Goal: Transaction & Acquisition: Register for event/course

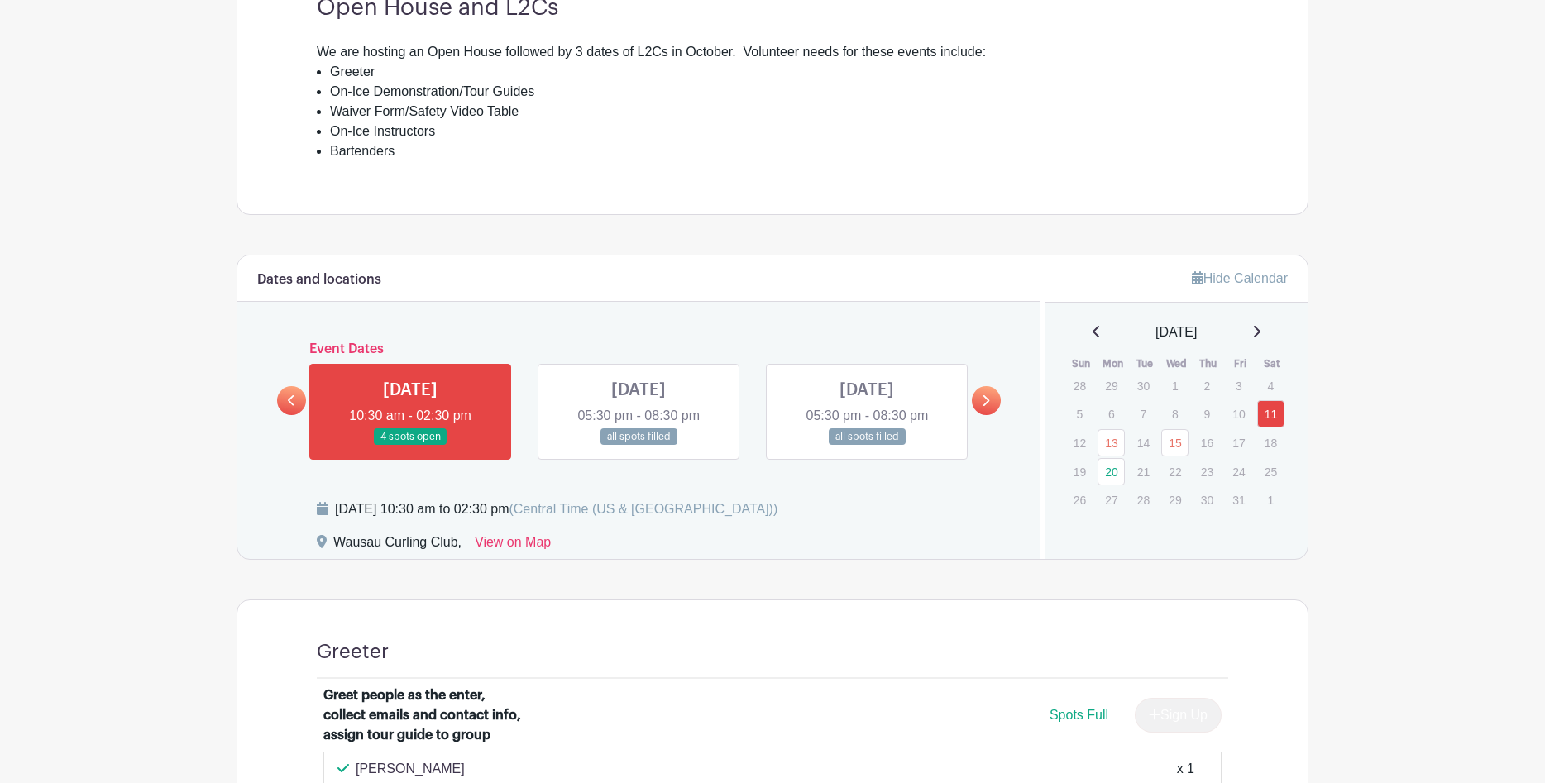
scroll to position [662, 0]
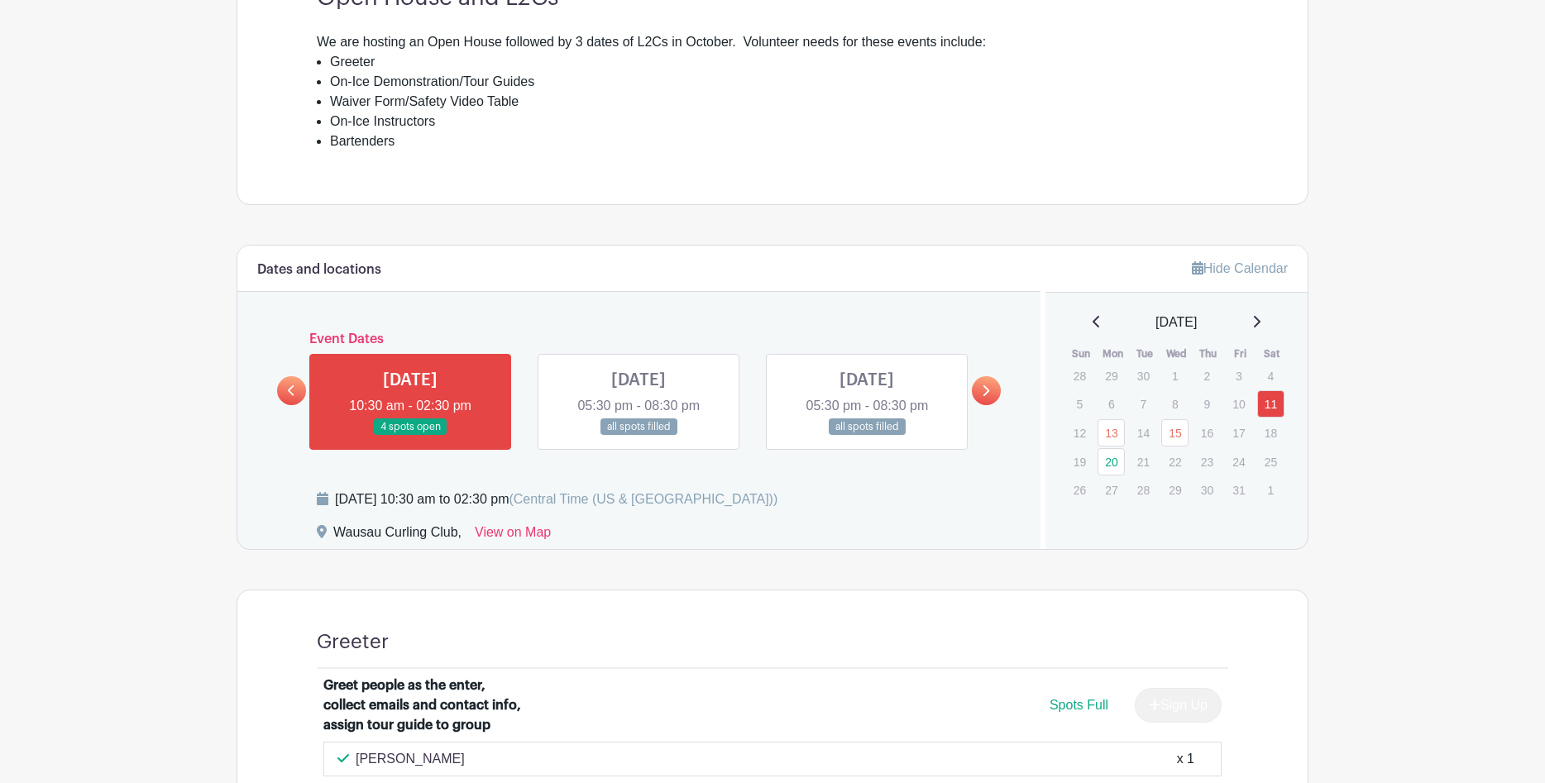
click at [410, 436] on link at bounding box center [410, 436] width 0 height 0
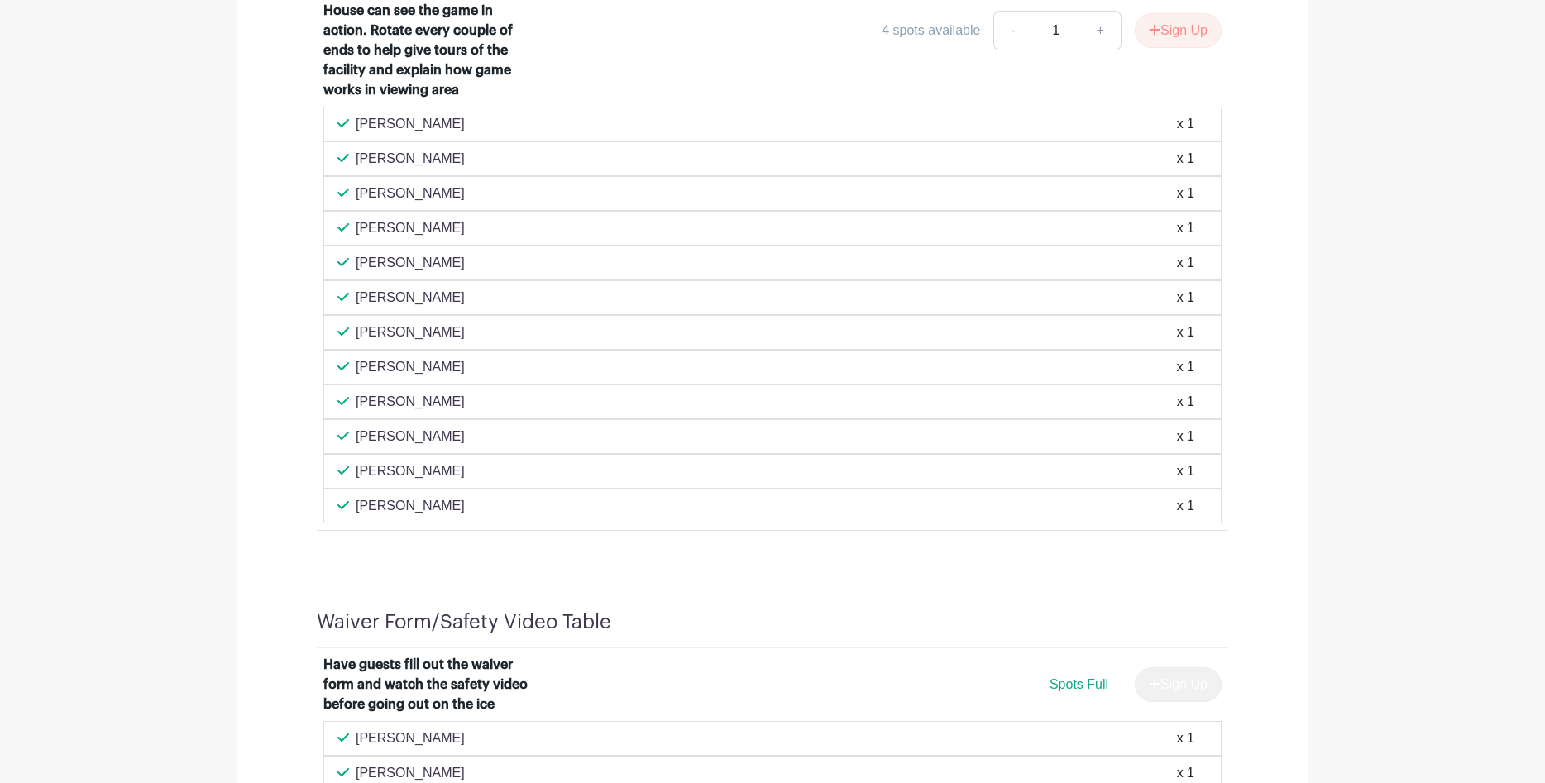
scroll to position [1572, 0]
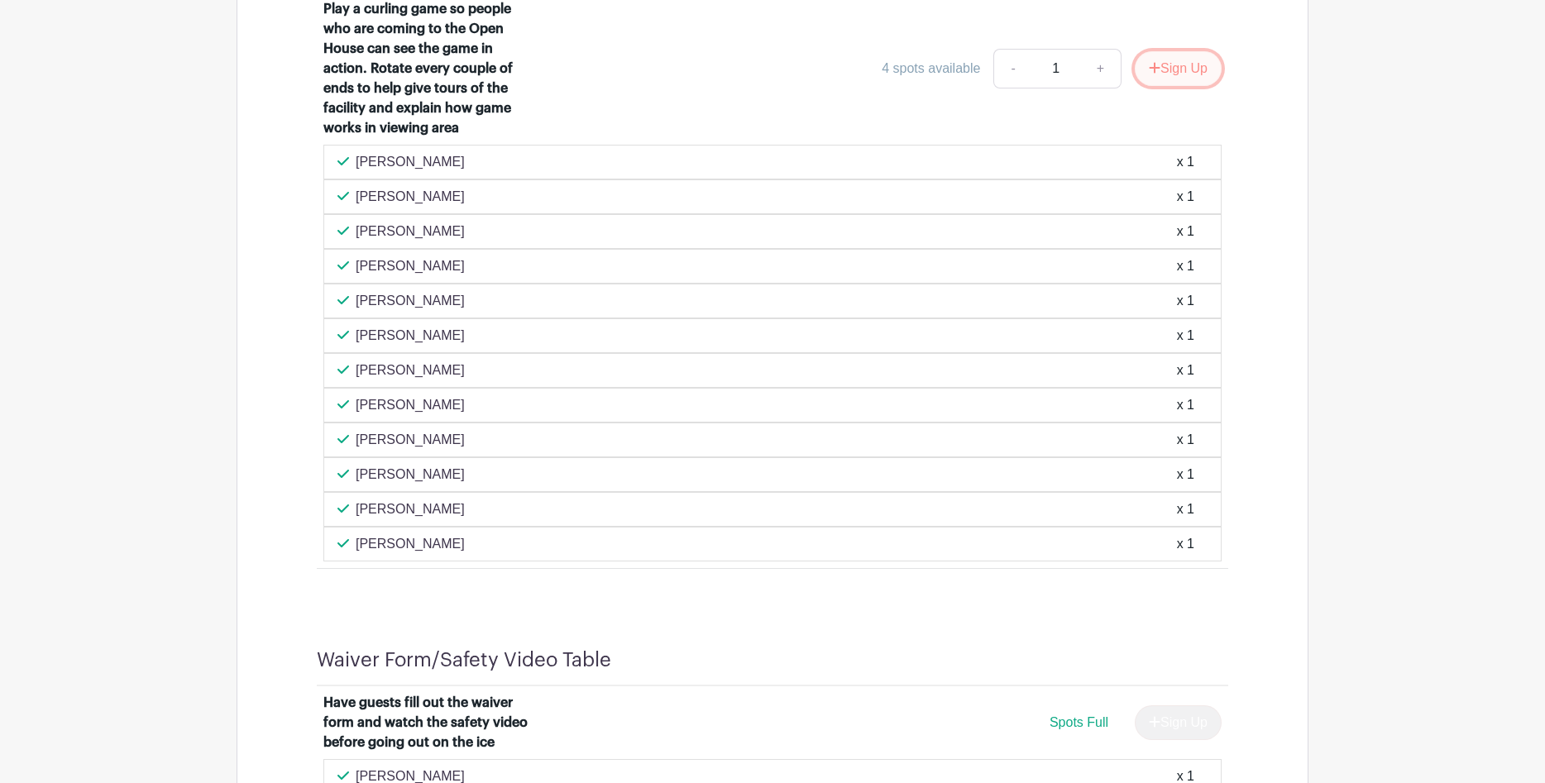
click at [1172, 62] on button "Sign Up" at bounding box center [1178, 68] width 87 height 35
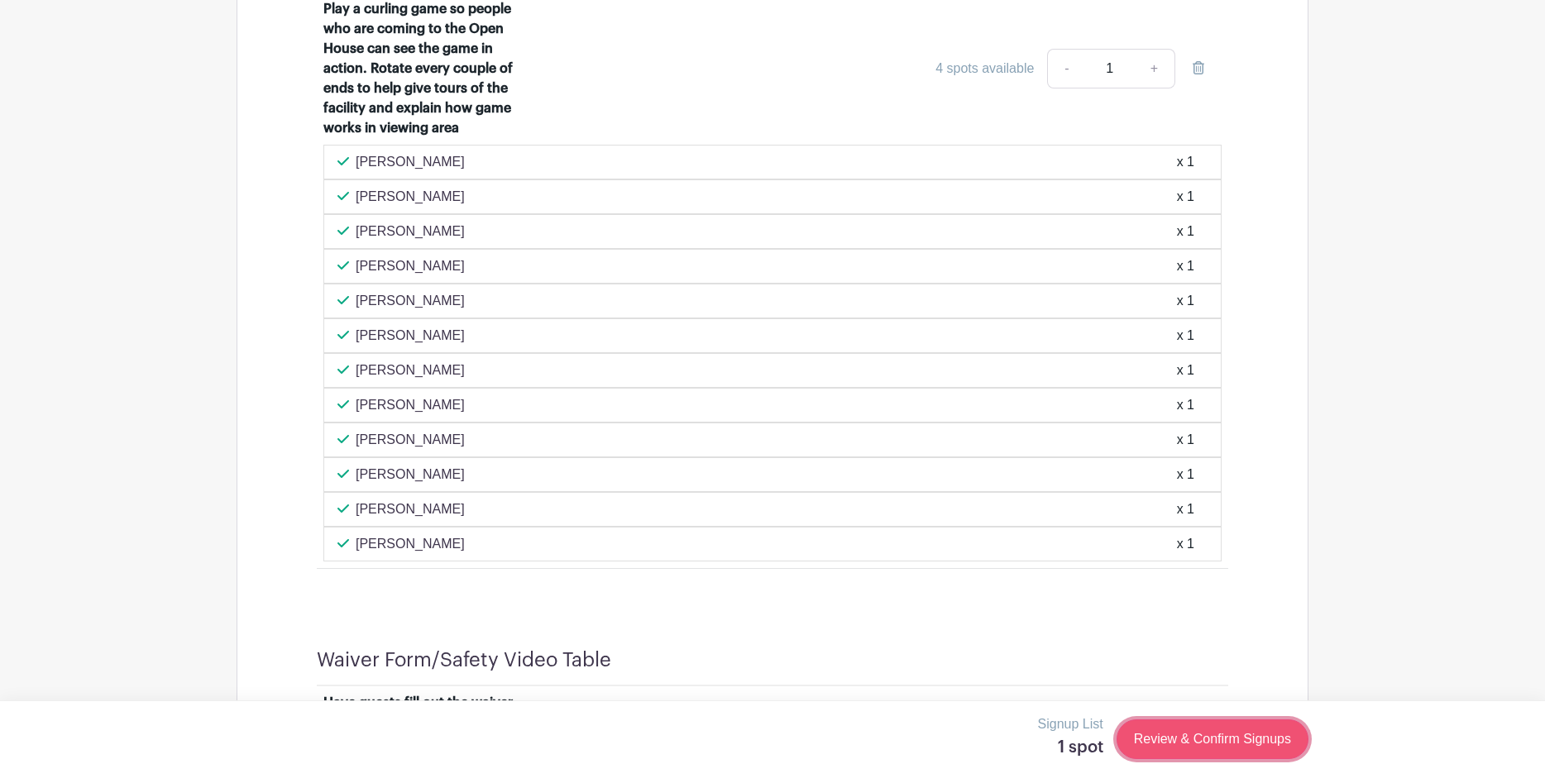
click at [1210, 734] on link "Review & Confirm Signups" at bounding box center [1213, 740] width 192 height 40
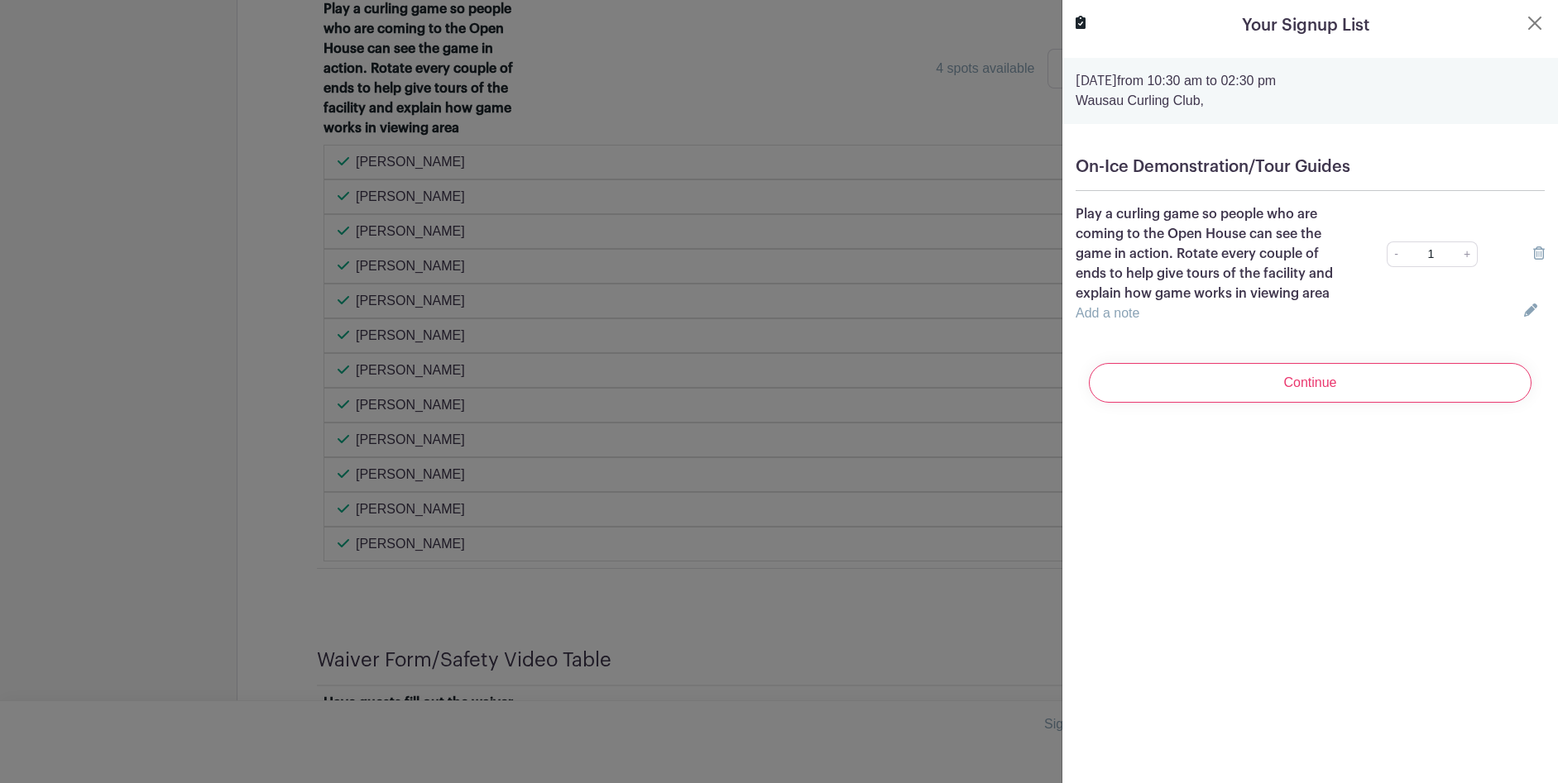
click at [1294, 386] on input "Continue" at bounding box center [1310, 383] width 443 height 40
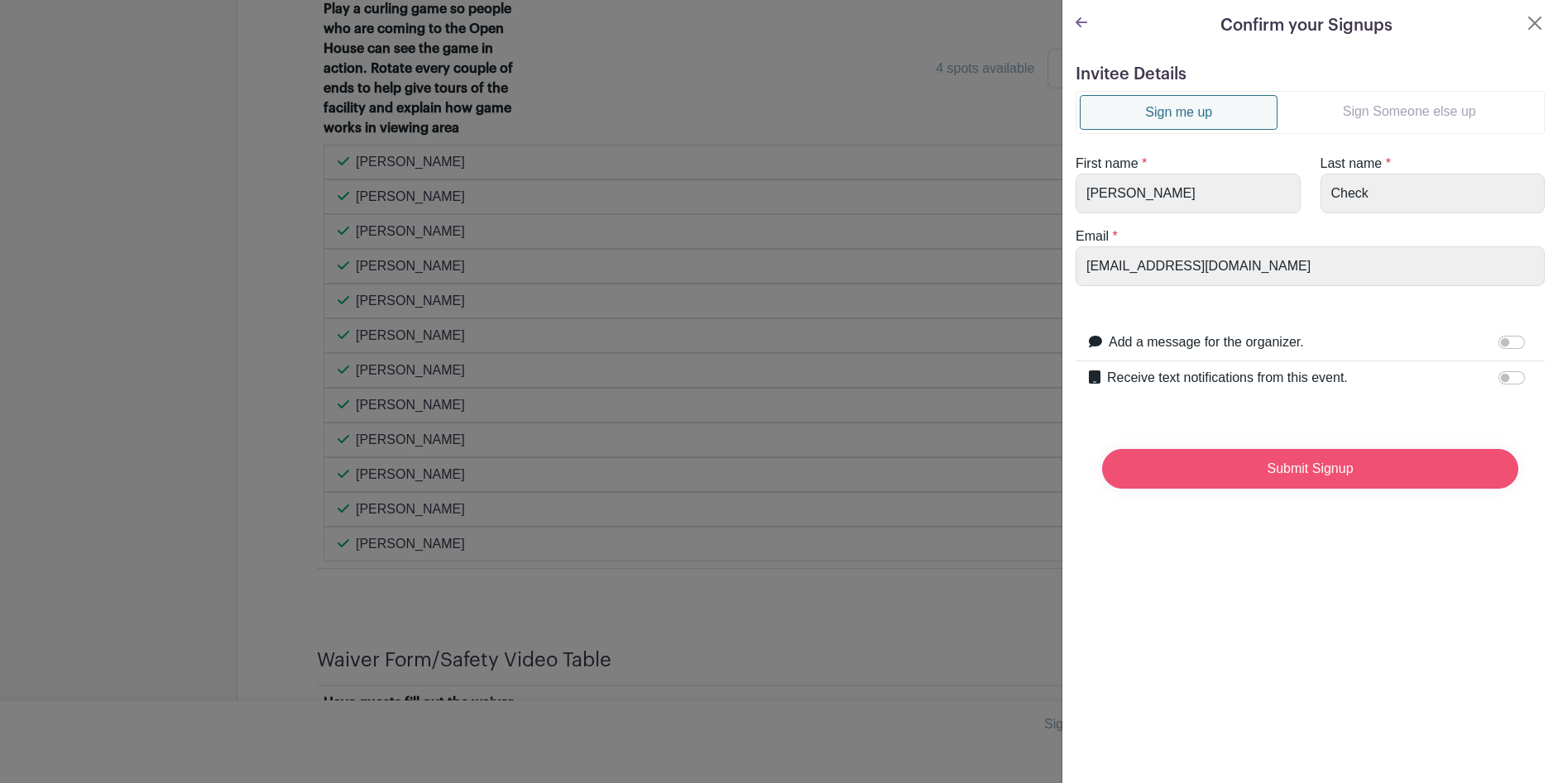
click at [1261, 465] on input "Submit Signup" at bounding box center [1310, 469] width 416 height 40
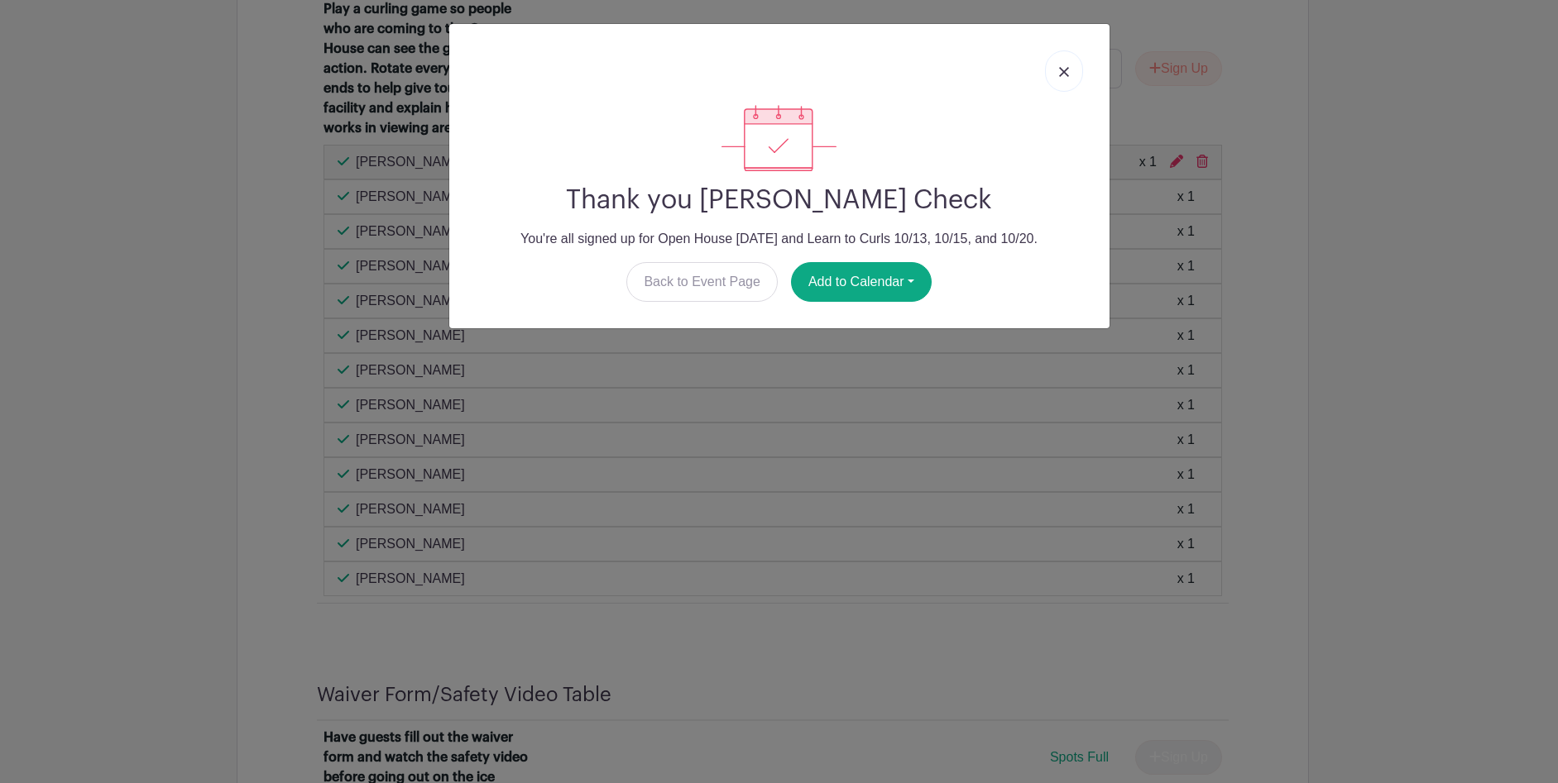
click at [1061, 68] on img at bounding box center [1064, 72] width 10 height 10
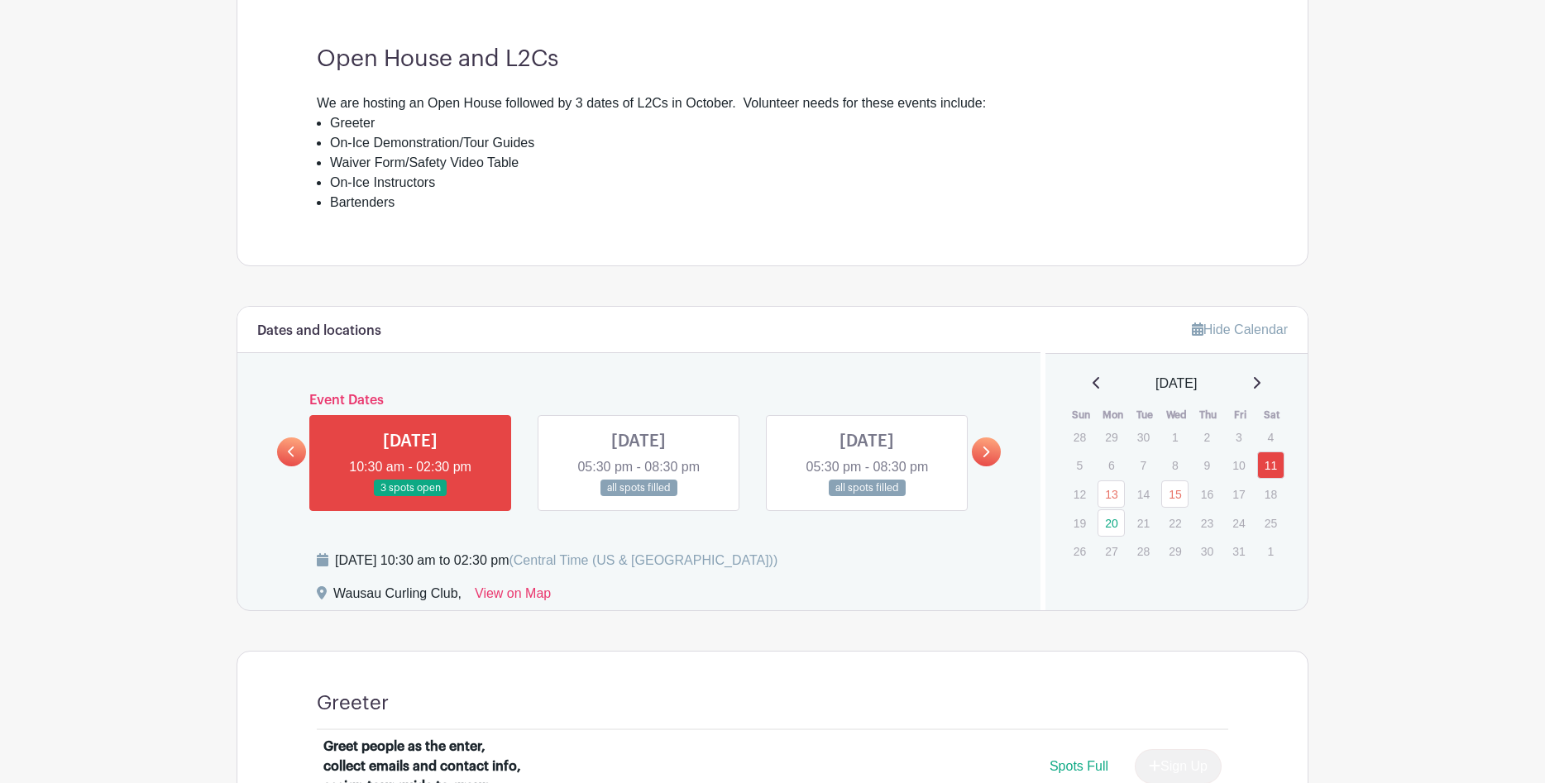
scroll to position [579, 0]
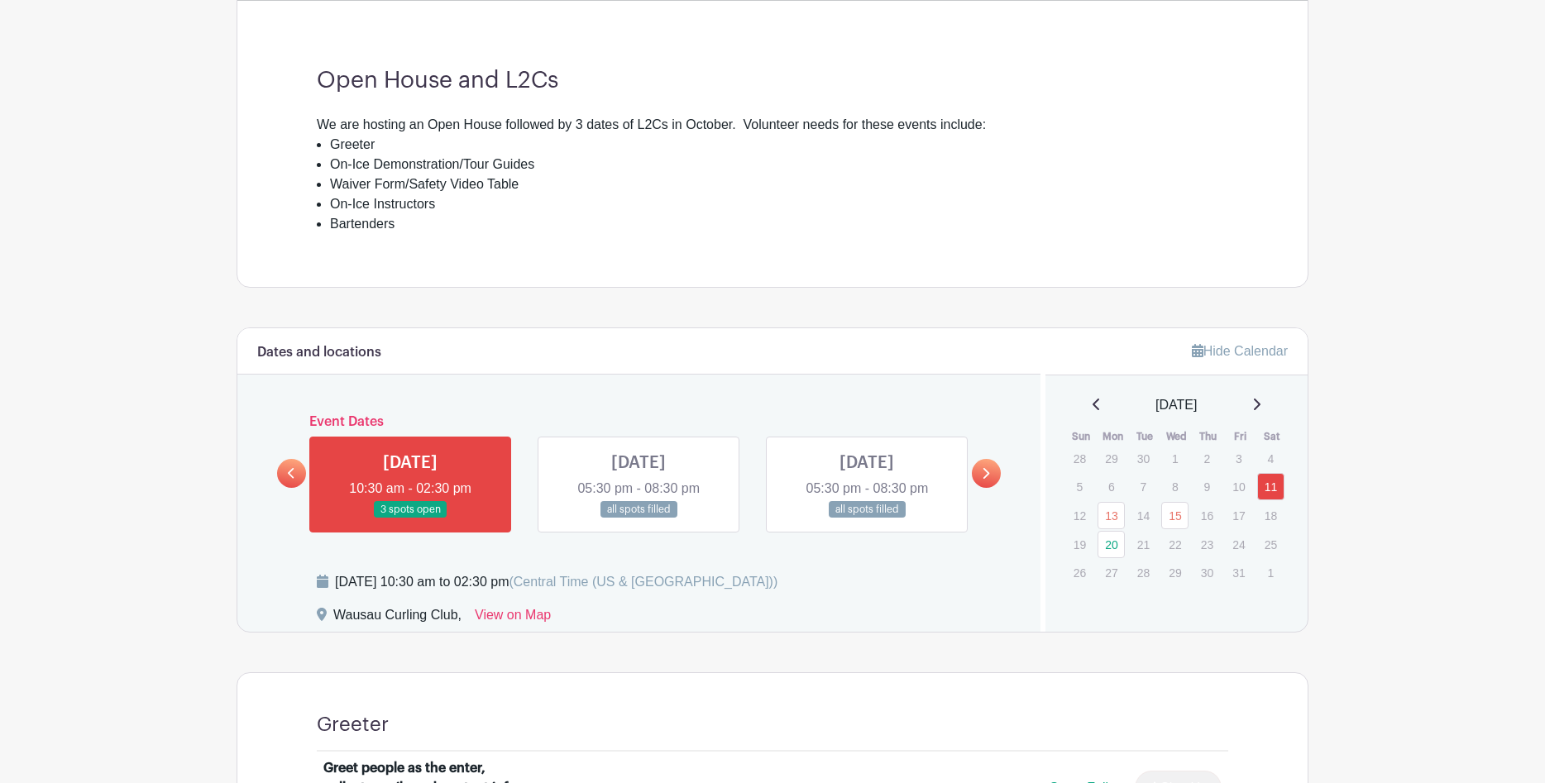
click at [282, 467] on link at bounding box center [291, 473] width 29 height 29
click at [867, 519] on link at bounding box center [867, 519] width 0 height 0
